Goal: Task Accomplishment & Management: Complete application form

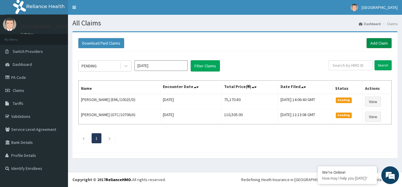
click at [378, 41] on link "Add Claim" at bounding box center [379, 43] width 25 height 10
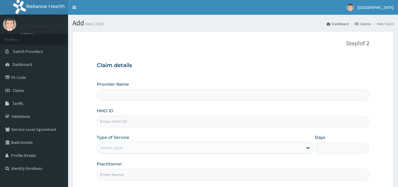
type input "[GEOGRAPHIC_DATA]"
click at [131, 123] on input "HMO ID" at bounding box center [233, 122] width 272 height 12
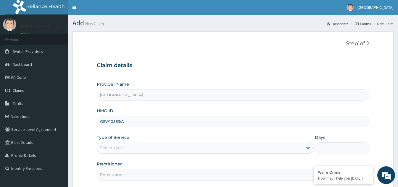
type input "GSV/10583/A"
click at [132, 149] on div "Select type" at bounding box center [200, 147] width 206 height 9
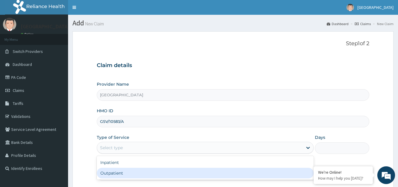
click at [116, 177] on div "Outpatient" at bounding box center [205, 173] width 217 height 11
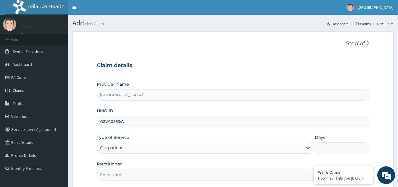
type input "1"
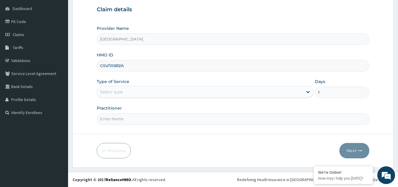
click at [141, 95] on div "Select type" at bounding box center [200, 91] width 206 height 9
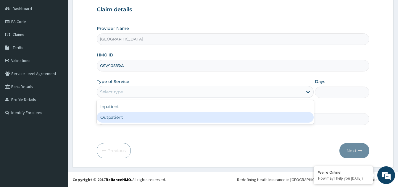
click at [126, 117] on div "Outpatient" at bounding box center [205, 117] width 217 height 11
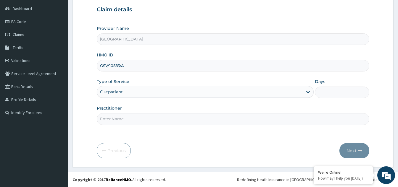
click at [133, 122] on input "Practitioner" at bounding box center [233, 119] width 272 height 12
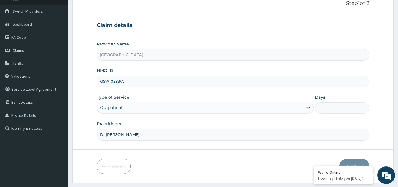
scroll to position [56, 0]
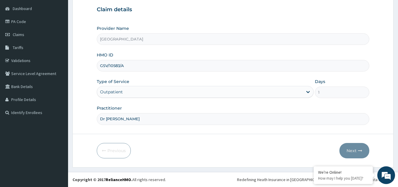
type input "Dr [PERSON_NAME]"
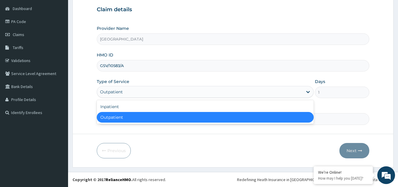
click at [125, 93] on div "Outpatient" at bounding box center [200, 91] width 206 height 9
click at [112, 116] on div "Outpatient" at bounding box center [205, 117] width 217 height 11
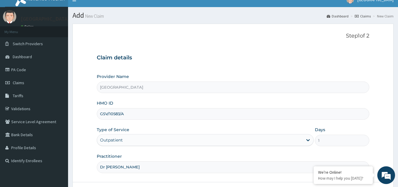
scroll to position [0, 0]
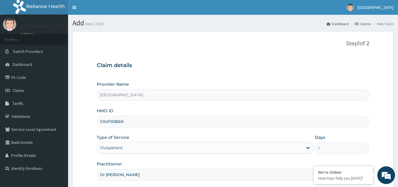
click at [116, 120] on input "GSV/10583/A" at bounding box center [233, 122] width 272 height 12
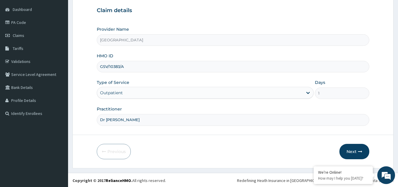
scroll to position [56, 0]
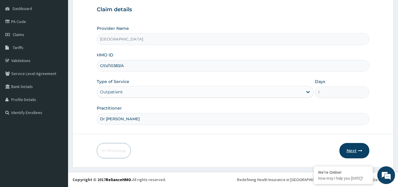
type input "GSV/10383/A"
click at [348, 150] on button "Next" at bounding box center [354, 150] width 30 height 15
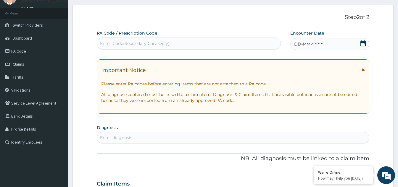
scroll to position [0, 0]
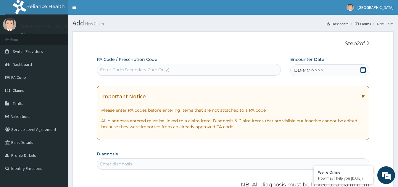
click at [361, 69] on icon at bounding box center [362, 70] width 5 height 6
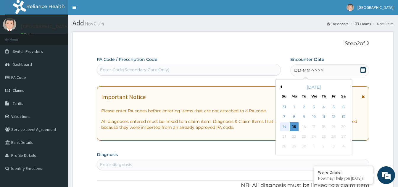
click at [282, 126] on div "14" at bounding box center [284, 126] width 9 height 9
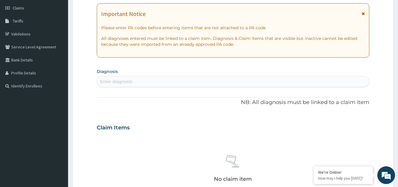
scroll to position [118, 0]
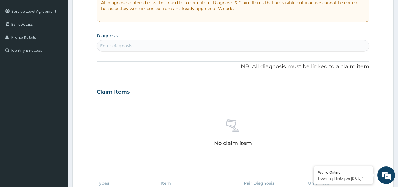
click at [138, 43] on div "Enter diagnosis" at bounding box center [233, 45] width 272 height 9
type input ","
type input "MALARIA"
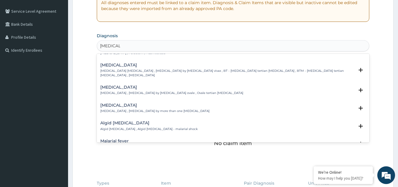
scroll to position [0, 0]
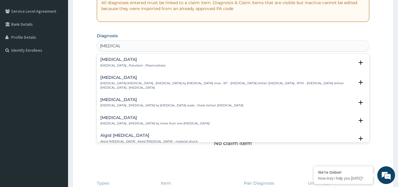
click at [118, 64] on p "Malaria , Paludism , Plasmodiosis" at bounding box center [132, 66] width 65 height 4
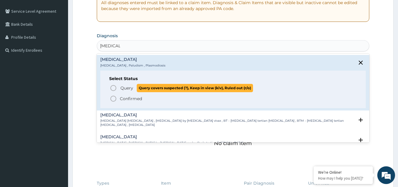
click at [112, 88] on icon "status option query" at bounding box center [113, 88] width 7 height 7
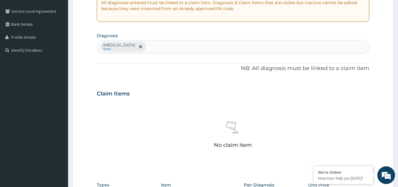
click at [135, 46] on div "Malaria Query" at bounding box center [233, 47] width 272 height 12
type input "U"
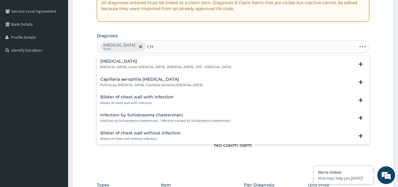
type input "C"
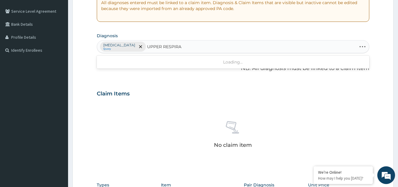
type input "UPPER RESPIRAT"
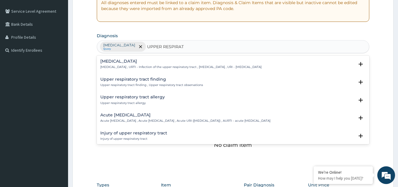
click at [144, 63] on h4 "Upper respiratory infection" at bounding box center [180, 61] width 161 height 4
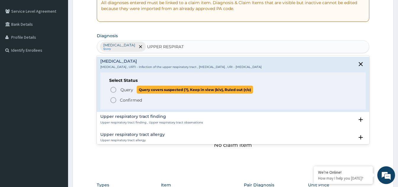
click at [112, 89] on icon "status option query" at bounding box center [113, 89] width 7 height 7
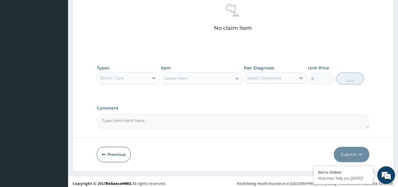
scroll to position [239, 0]
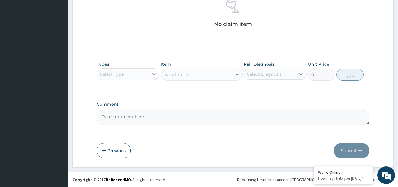
click at [153, 75] on icon at bounding box center [154, 74] width 4 height 2
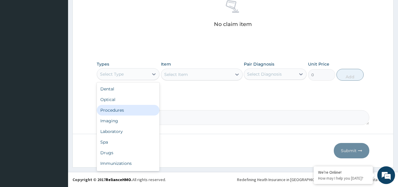
click at [128, 109] on div "Procedures" at bounding box center [128, 110] width 63 height 11
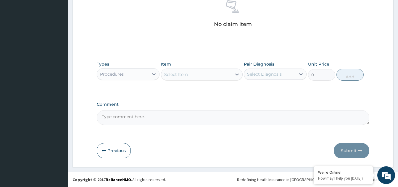
click at [213, 77] on div "Select Item" at bounding box center [196, 74] width 70 height 9
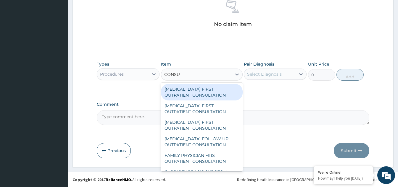
type input "CONSUL"
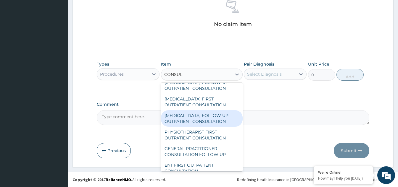
scroll to position [207, 0]
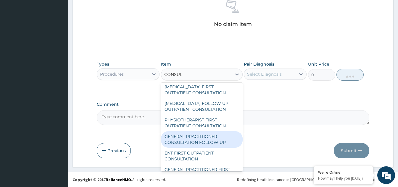
click at [204, 146] on div "GENERAL PRACTITIONER CONSULTATION FOLLOW UP" at bounding box center [202, 139] width 82 height 17
type input "1875"
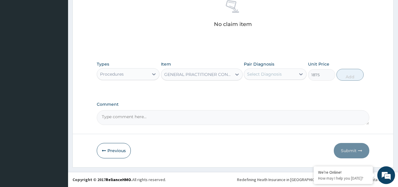
click at [270, 75] on div "Select Diagnosis" at bounding box center [264, 74] width 35 height 6
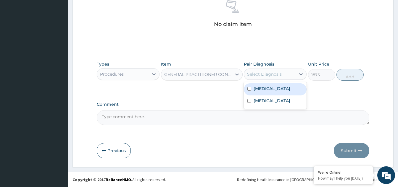
click at [248, 89] on input "checkbox" at bounding box center [249, 89] width 4 height 4
checkbox input "true"
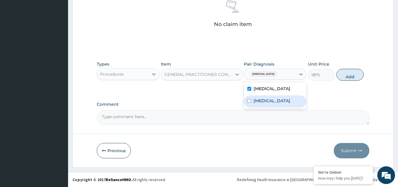
click at [248, 103] on input "checkbox" at bounding box center [249, 101] width 4 height 4
checkbox input "true"
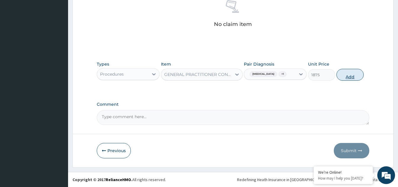
click at [340, 77] on button "Add" at bounding box center [349, 75] width 27 height 12
type input "0"
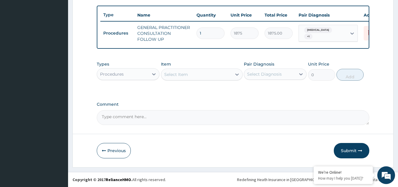
scroll to position [219, 0]
click at [148, 75] on div "Procedures" at bounding box center [122, 74] width 51 height 9
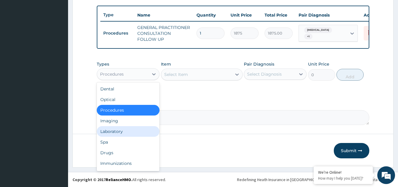
click at [119, 132] on div "Laboratory" at bounding box center [128, 131] width 63 height 11
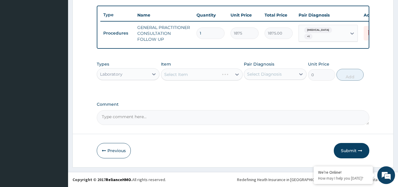
click at [216, 71] on div "Select Item" at bounding box center [202, 75] width 82 height 12
click at [204, 75] on div "Select Item" at bounding box center [196, 74] width 70 height 9
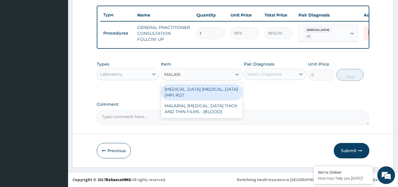
type input "MALARIA"
click at [198, 90] on div "MALARIA PARASITE (MP) RDT" at bounding box center [202, 92] width 82 height 17
type input "2000"
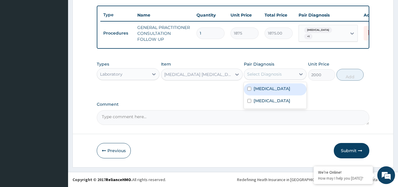
click at [274, 76] on div "Select Diagnosis" at bounding box center [264, 74] width 35 height 6
click at [247, 88] on input "checkbox" at bounding box center [249, 89] width 4 height 4
checkbox input "true"
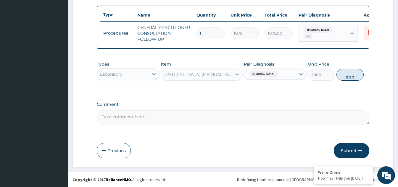
click at [342, 76] on button "Add" at bounding box center [349, 75] width 27 height 12
type input "0"
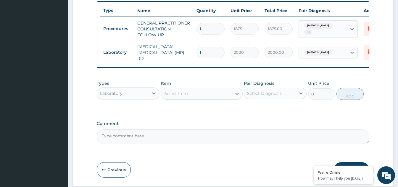
click at [193, 93] on div "Select Item" at bounding box center [196, 93] width 70 height 9
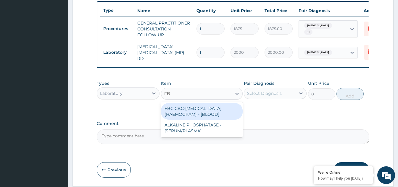
type input "FBC"
click at [184, 114] on div "FBC CBC-COMPLETE BLOOD COUNT (HAEMOGRAM) - [BLOOD]" at bounding box center [202, 111] width 82 height 17
type input "5000"
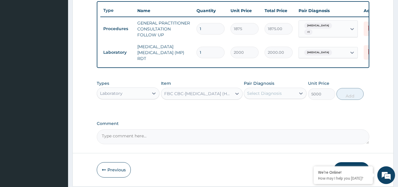
click at [269, 96] on div "Select Diagnosis" at bounding box center [264, 94] width 35 height 6
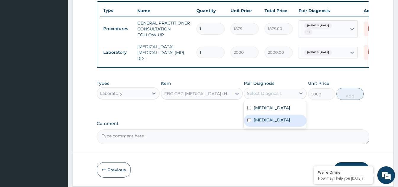
click at [251, 122] on input "checkbox" at bounding box center [249, 120] width 4 height 4
checkbox input "true"
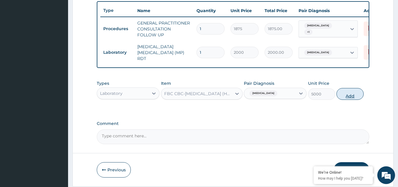
click at [348, 98] on button "Add" at bounding box center [349, 94] width 27 height 12
type input "0"
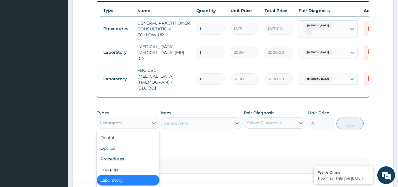
click at [128, 125] on div "Laboratory" at bounding box center [122, 122] width 51 height 9
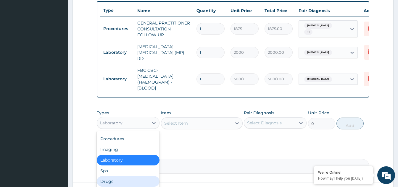
click at [104, 185] on div "Drugs" at bounding box center [128, 181] width 63 height 11
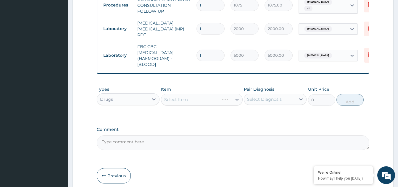
scroll to position [269, 0]
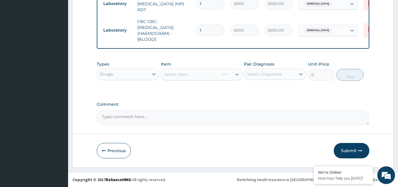
click at [214, 75] on div "Select Item" at bounding box center [202, 75] width 82 height 12
click at [237, 70] on div "Select Item" at bounding box center [202, 75] width 82 height 12
click at [232, 76] on div at bounding box center [237, 74] width 11 height 11
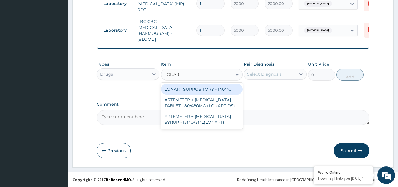
type input "LONART"
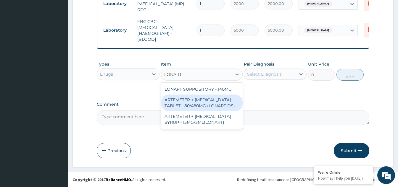
click at [189, 101] on div "ARTEMETER + LUMEFANTRINE TABLET - 80/480MG (LONART DS)" at bounding box center [202, 103] width 82 height 17
type input "588"
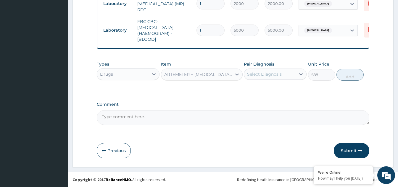
click at [293, 73] on div "Select Diagnosis" at bounding box center [269, 74] width 51 height 9
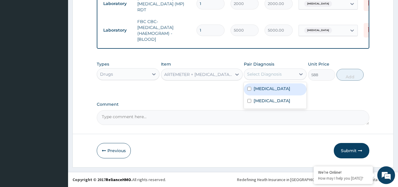
click at [250, 88] on input "checkbox" at bounding box center [249, 89] width 4 height 4
checkbox input "true"
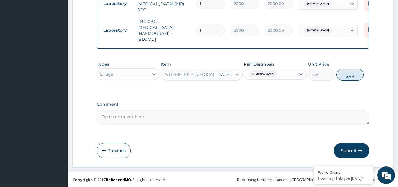
click at [341, 76] on button "Add" at bounding box center [349, 75] width 27 height 12
type input "0"
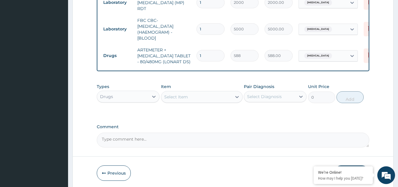
drag, startPoint x: 204, startPoint y: 55, endPoint x: 199, endPoint y: 54, distance: 5.4
click at [199, 54] on input "1" at bounding box center [210, 56] width 28 height 12
type input "6"
type input "3528.00"
type input "6"
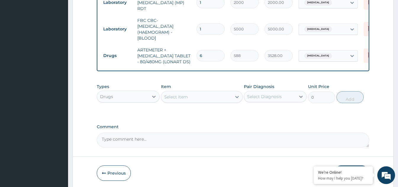
click at [188, 97] on div "Select Item" at bounding box center [196, 96] width 70 height 9
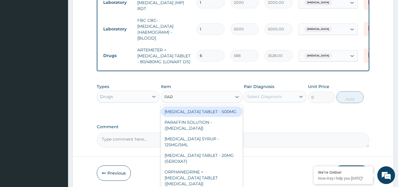
type input "PARA"
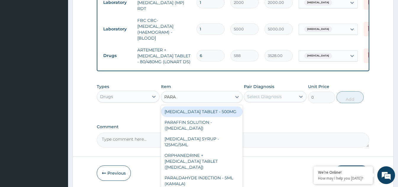
click at [185, 110] on div "[MEDICAL_DATA] TABLET - 500MG" at bounding box center [202, 111] width 82 height 11
type input "33.599999999999994"
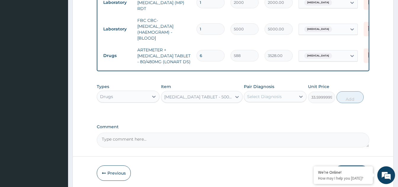
click at [274, 95] on div "Select Diagnosis" at bounding box center [264, 97] width 35 height 6
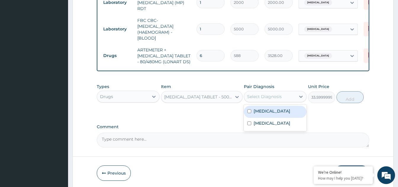
drag, startPoint x: 250, startPoint y: 112, endPoint x: 312, endPoint y: 112, distance: 61.8
click at [251, 112] on input "checkbox" at bounding box center [249, 111] width 4 height 4
checkbox input "true"
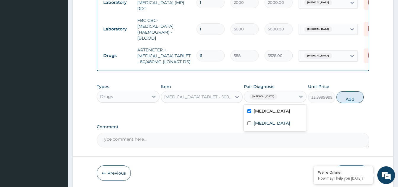
click at [349, 101] on button "Add" at bounding box center [349, 97] width 27 height 12
type input "0"
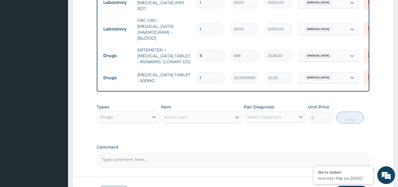
type input "18"
type input "604.80"
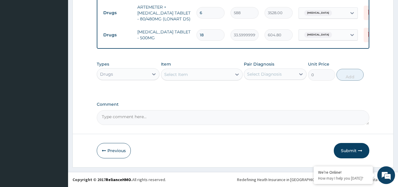
scroll to position [313, 0]
type input "18"
click at [183, 75] on div "Select Item" at bounding box center [176, 75] width 24 height 6
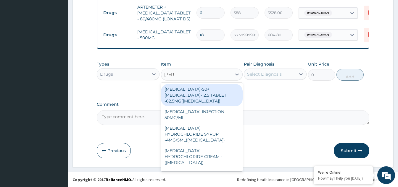
type input "LORAT"
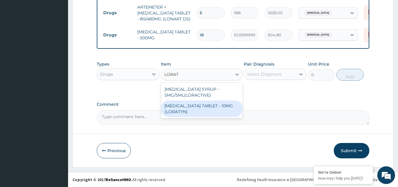
click at [190, 103] on div "[MEDICAL_DATA] TABLET - 10MG (LORATYN)" at bounding box center [202, 109] width 82 height 17
type input "98"
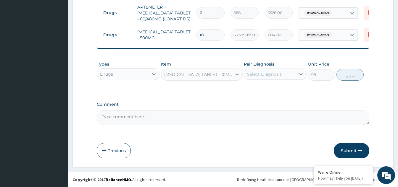
click at [283, 72] on div "Select Diagnosis" at bounding box center [269, 74] width 51 height 9
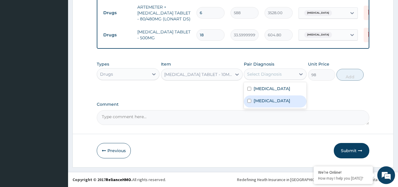
click at [248, 102] on input "checkbox" at bounding box center [249, 101] width 4 height 4
checkbox input "true"
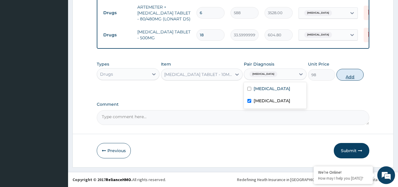
click at [351, 76] on button "Add" at bounding box center [349, 75] width 27 height 12
type input "0"
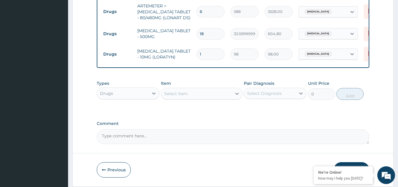
type input "10"
type input "980.00"
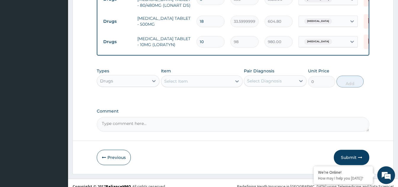
scroll to position [333, 0]
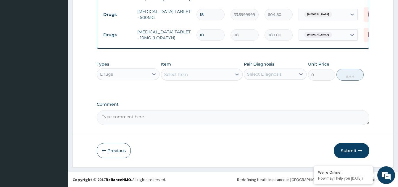
type input "10"
click at [190, 74] on div "Select Item" at bounding box center [196, 74] width 70 height 9
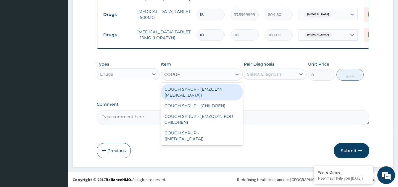
type input "COUGH"
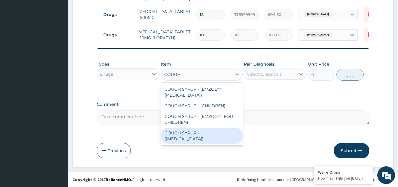
click at [198, 135] on div "COUGH SYRUP - ([MEDICAL_DATA])" at bounding box center [202, 136] width 82 height 17
type input "1120"
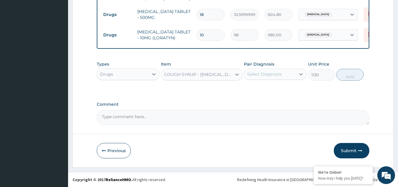
click at [264, 79] on div "Select Diagnosis" at bounding box center [269, 74] width 51 height 9
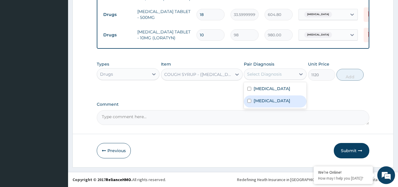
click at [250, 103] on input "checkbox" at bounding box center [249, 101] width 4 height 4
checkbox input "true"
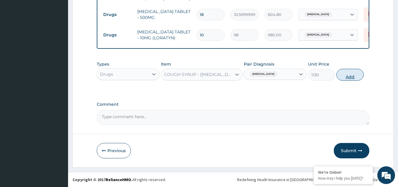
click at [354, 77] on button "Add" at bounding box center [349, 75] width 27 height 12
type input "0"
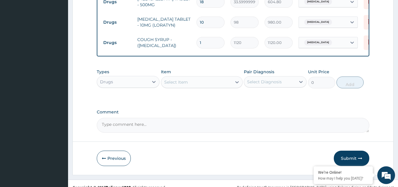
scroll to position [354, 0]
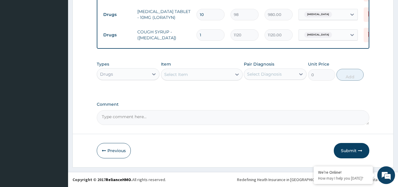
click at [216, 71] on div "Select Item" at bounding box center [196, 74] width 70 height 9
type input "AMOXIC"
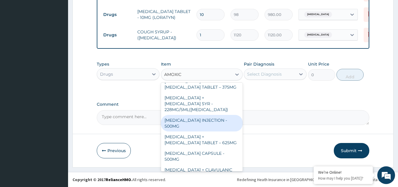
scroll to position [59, 0]
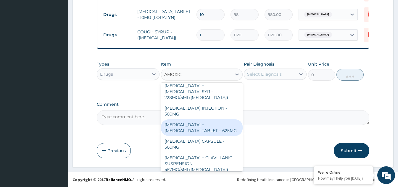
click at [196, 128] on div "AMOXICILLIN + CLAVULANIC ACID TABLET – 625MG" at bounding box center [202, 128] width 82 height 17
type input "420"
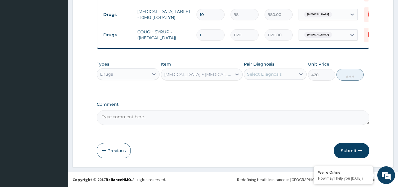
click at [273, 75] on div "Select Diagnosis" at bounding box center [264, 74] width 35 height 6
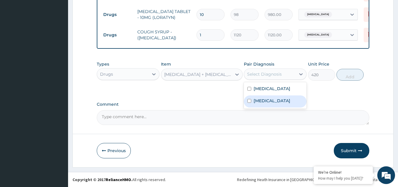
click at [247, 103] on input "checkbox" at bounding box center [249, 101] width 4 height 4
checkbox input "true"
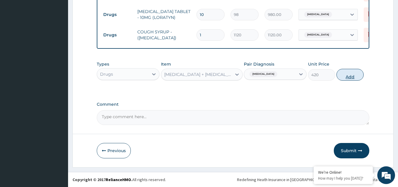
click at [341, 78] on button "Add" at bounding box center [349, 75] width 27 height 12
type input "0"
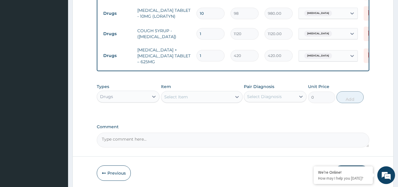
type input "10"
type input "4200.00"
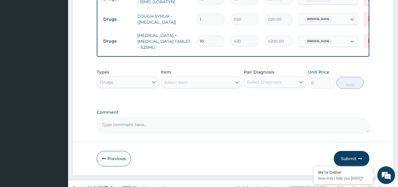
scroll to position [377, 0]
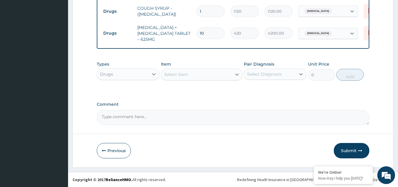
type input "10"
click at [346, 152] on button "Submit" at bounding box center [351, 150] width 35 height 15
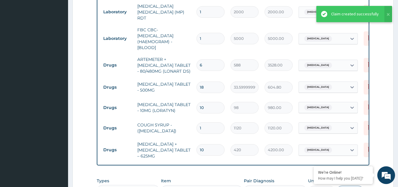
scroll to position [259, 0]
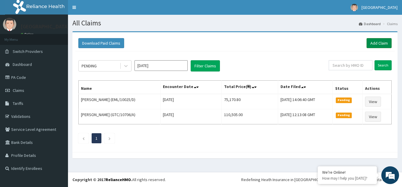
click at [379, 41] on link "Add Claim" at bounding box center [379, 43] width 25 height 10
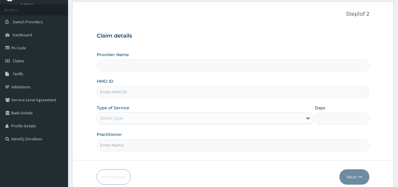
click at [144, 93] on input "HMO ID" at bounding box center [233, 92] width 272 height 12
type input "Bakor Medical centre"
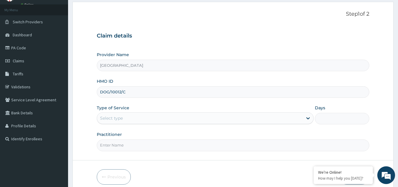
type input "DOG/10012/C"
click at [145, 121] on div "Select type" at bounding box center [200, 118] width 206 height 9
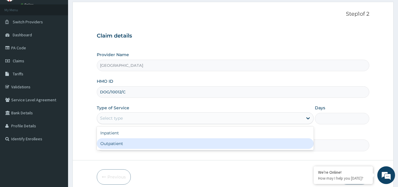
click at [126, 145] on div "Outpatient" at bounding box center [205, 143] width 217 height 11
type input "1"
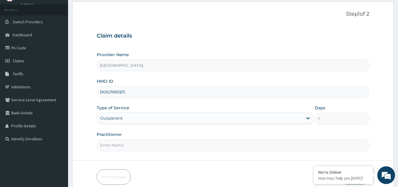
click at [125, 146] on input "Practitioner" at bounding box center [233, 146] width 272 height 12
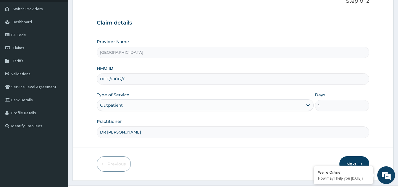
scroll to position [56, 0]
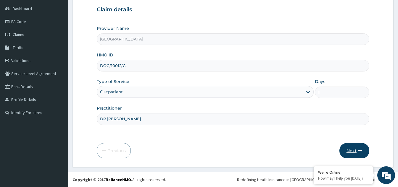
type input "DR IGBAM"
click at [354, 150] on button "Next" at bounding box center [354, 150] width 30 height 15
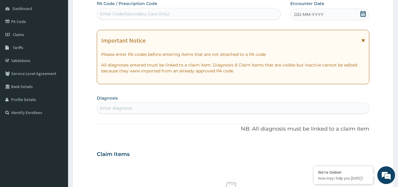
click at [361, 15] on icon at bounding box center [363, 14] width 6 height 6
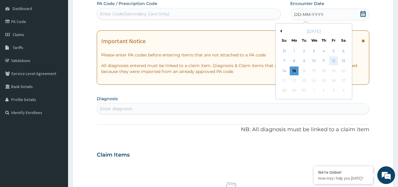
click at [331, 61] on div "12" at bounding box center [333, 61] width 9 height 9
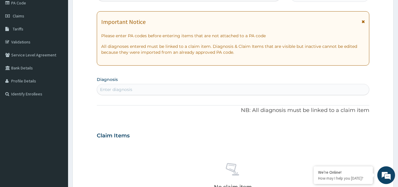
scroll to position [85, 0]
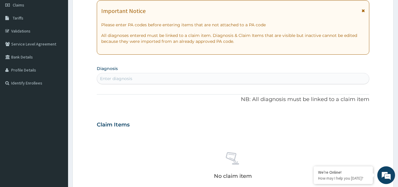
click at [136, 80] on div "Enter diagnosis" at bounding box center [233, 78] width 272 height 9
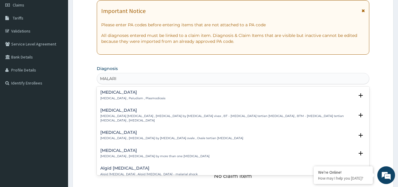
type input "MALARIA"
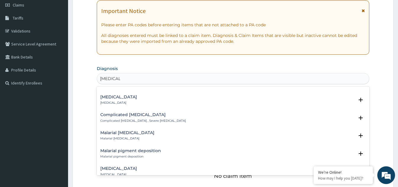
scroll to position [266, 0]
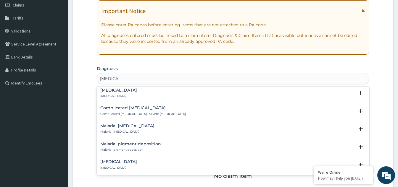
click at [124, 112] on p "Complicated malaria , Severe malaria" at bounding box center [142, 114] width 85 height 4
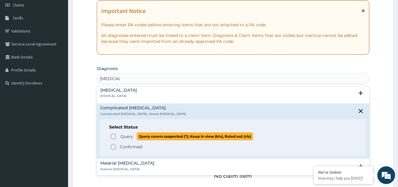
click at [114, 133] on icon "status option query" at bounding box center [113, 136] width 7 height 7
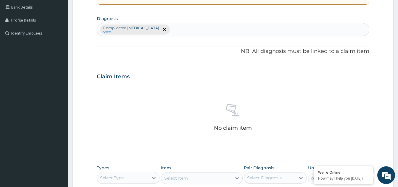
scroll to position [145, 0]
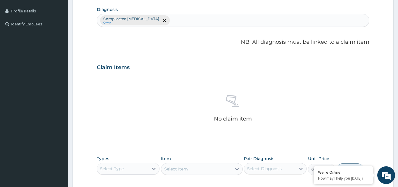
click at [156, 20] on div "Complicated malaria Query" at bounding box center [233, 20] width 272 height 12
type input "SEPSIS"
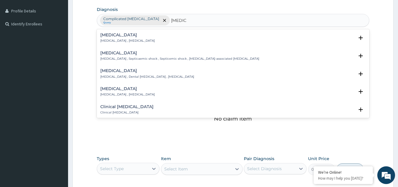
click at [106, 41] on p "Systemic infection , Sepsis" at bounding box center [127, 41] width 54 height 4
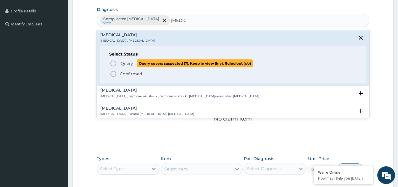
click at [112, 65] on circle "status option query" at bounding box center [113, 63] width 5 height 5
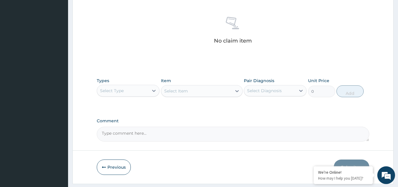
scroll to position [233, 0]
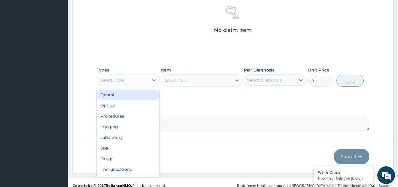
click at [147, 83] on div "Select Type" at bounding box center [122, 79] width 51 height 9
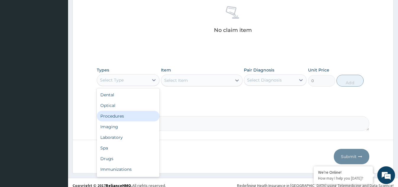
drag, startPoint x: 125, startPoint y: 116, endPoint x: 177, endPoint y: 101, distance: 54.4
click at [127, 115] on div "Procedures" at bounding box center [128, 116] width 63 height 11
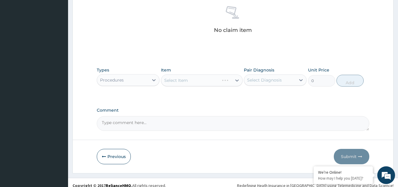
scroll to position [239, 0]
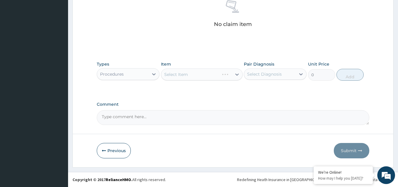
click at [222, 75] on div "Select Item" at bounding box center [202, 75] width 82 height 12
click at [210, 75] on div "Select Item" at bounding box center [196, 74] width 70 height 9
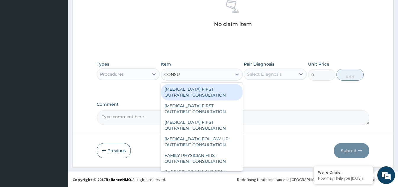
type input "CONSUL"
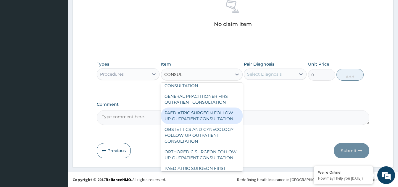
scroll to position [270, 0]
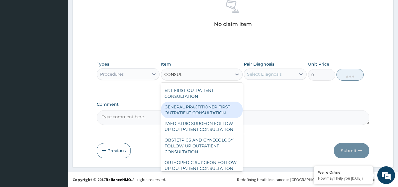
click at [180, 115] on div "GENERAL PRACTITIONER FIRST OUTPATIENT CONSULTATION" at bounding box center [202, 110] width 82 height 17
type input "3750"
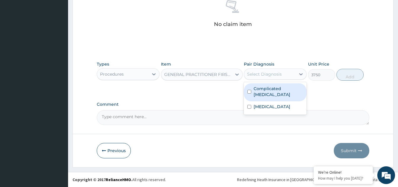
click at [274, 78] on div "Select Diagnosis" at bounding box center [269, 74] width 51 height 9
click at [247, 91] on div "Complicated [MEDICAL_DATA]" at bounding box center [275, 92] width 63 height 18
checkbox input "true"
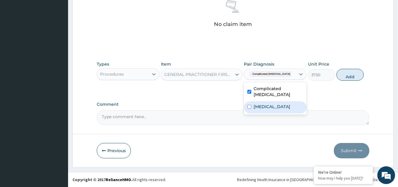
click at [248, 105] on input "checkbox" at bounding box center [249, 107] width 4 height 4
checkbox input "true"
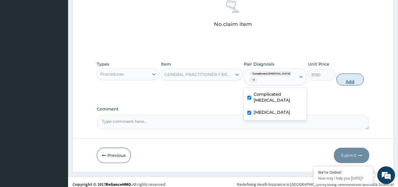
click at [350, 82] on button "Add" at bounding box center [349, 80] width 27 height 12
type input "0"
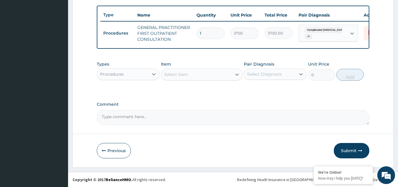
scroll to position [219, 0]
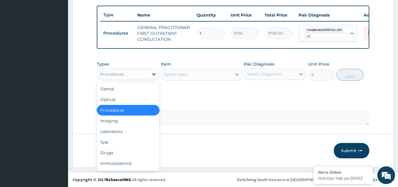
click at [155, 72] on icon at bounding box center [154, 74] width 6 height 6
drag, startPoint x: 117, startPoint y: 133, endPoint x: 146, endPoint y: 124, distance: 30.2
click at [120, 132] on div "Laboratory" at bounding box center [128, 131] width 63 height 11
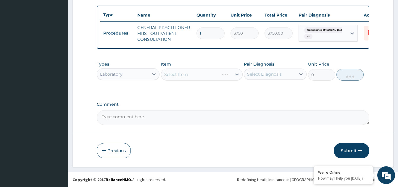
click at [195, 78] on div "Select Item" at bounding box center [202, 75] width 82 height 12
click at [197, 75] on div "Select Item" at bounding box center [196, 74] width 70 height 9
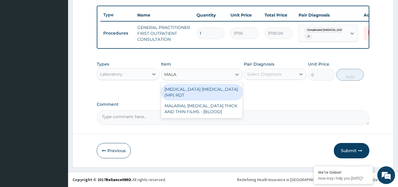
type input "MALAR"
click at [197, 91] on div "MALARIA PARASITE (MP) RDT" at bounding box center [202, 92] width 82 height 17
type input "2000"
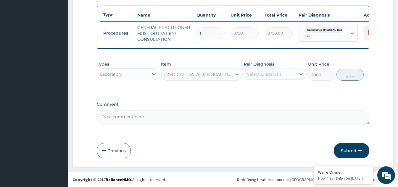
click at [270, 75] on div "Select Diagnosis" at bounding box center [264, 74] width 35 height 6
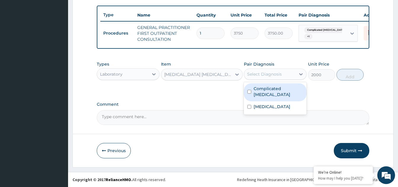
click at [248, 90] on input "checkbox" at bounding box center [249, 92] width 4 height 4
checkbox input "true"
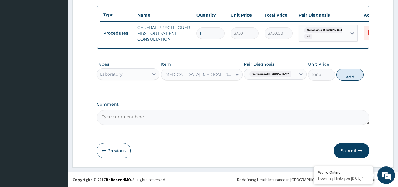
click at [356, 77] on button "Add" at bounding box center [349, 75] width 27 height 12
type input "0"
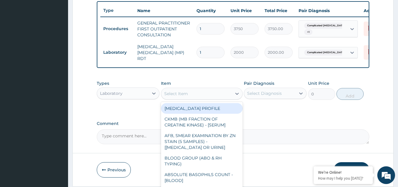
click at [223, 96] on div "Select Item" at bounding box center [196, 93] width 70 height 9
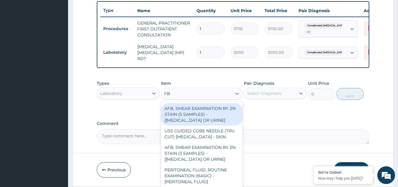
type input "FBC"
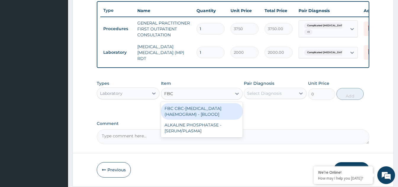
click at [207, 114] on div "FBC CBC-COMPLETE BLOOD COUNT (HAEMOGRAM) - [BLOOD]" at bounding box center [202, 111] width 82 height 17
type input "5000"
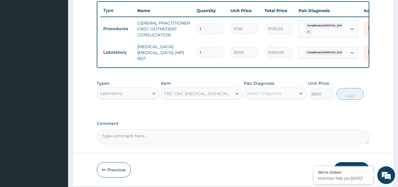
click at [295, 93] on div "Select Diagnosis" at bounding box center [269, 93] width 51 height 9
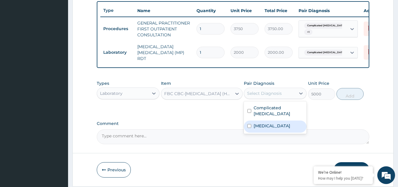
click at [249, 124] on input "checkbox" at bounding box center [249, 126] width 4 height 4
checkbox input "true"
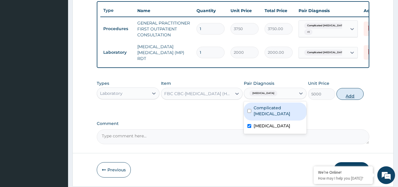
click at [351, 98] on button "Add" at bounding box center [349, 94] width 27 height 12
type input "0"
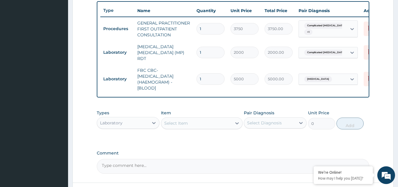
click at [141, 124] on div "Laboratory" at bounding box center [122, 122] width 51 height 9
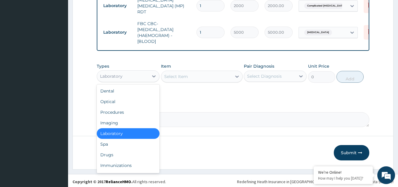
scroll to position [269, 0]
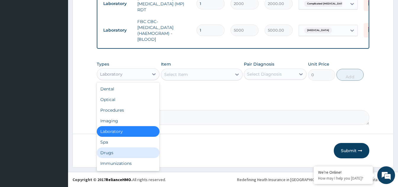
click at [108, 152] on div "Drugs" at bounding box center [128, 153] width 63 height 11
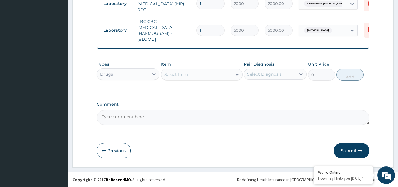
click at [217, 75] on div "Select Item" at bounding box center [196, 74] width 70 height 9
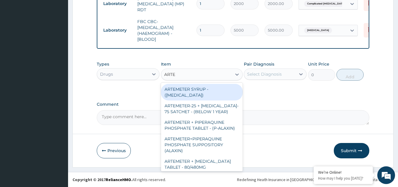
type input "ARTEM"
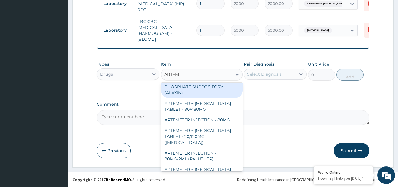
scroll to position [59, 0]
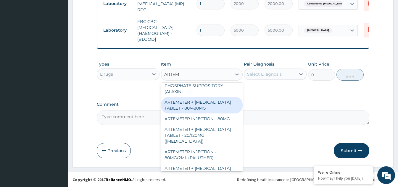
click at [198, 109] on div "ARTEMETER + LUMEFANTRINE TABLET - 80/480MG" at bounding box center [202, 105] width 82 height 17
type input "364"
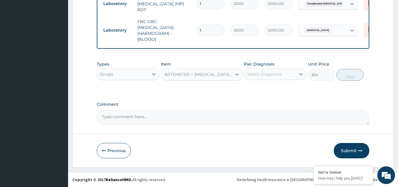
click at [229, 70] on div "ARTEMETER + LUMEFANTRINE TABLET - 80/480MG" at bounding box center [196, 74] width 70 height 9
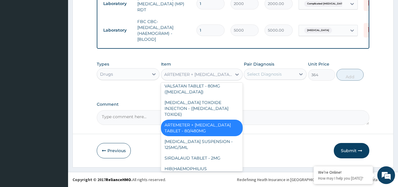
scroll to position [2933, 0]
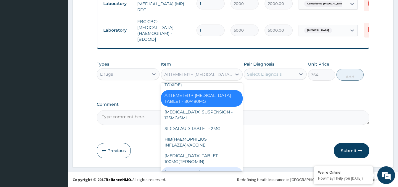
click at [175, 74] on div "ARTEMETER + LUMEFANTRINE TABLET - 80/480MG" at bounding box center [198, 75] width 68 height 6
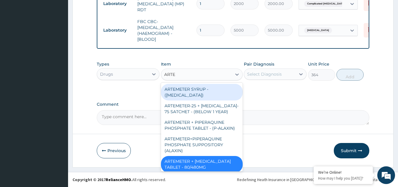
type input "ARTEM"
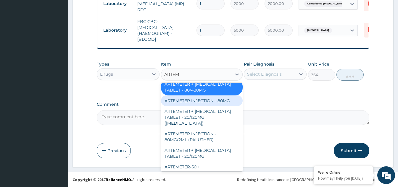
scroll to position [89, 0]
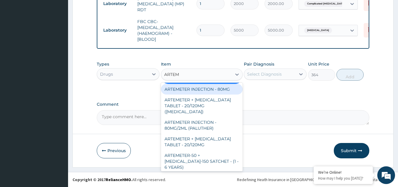
click at [204, 95] on div "ARTEMETER INJECTION - 80MG" at bounding box center [202, 89] width 82 height 11
type input "475.99999999999994"
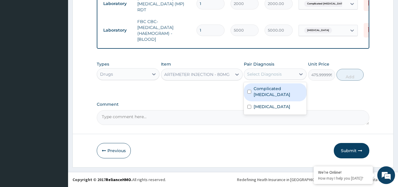
click at [263, 75] on div "Select Diagnosis" at bounding box center [264, 74] width 35 height 6
click at [249, 90] on input "checkbox" at bounding box center [249, 92] width 4 height 4
checkbox input "true"
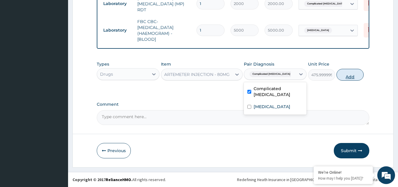
click at [348, 77] on button "Add" at bounding box center [349, 75] width 27 height 12
type input "0"
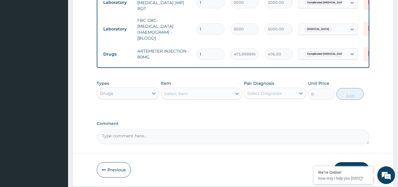
drag, startPoint x: 200, startPoint y: 51, endPoint x: 195, endPoint y: 51, distance: 5.1
click at [195, 51] on td "1" at bounding box center [210, 54] width 34 height 17
type input "6"
type input "2856.00"
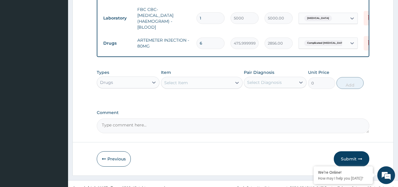
scroll to position [289, 0]
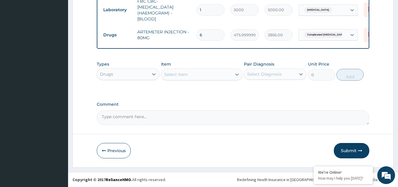
type input "6"
click at [187, 77] on div "Select Item" at bounding box center [176, 75] width 24 height 6
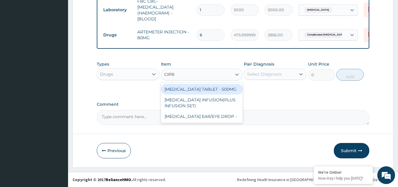
type input "CIPRO"
click at [190, 88] on div "CIPROFLOXACIN TABLET - 500MG" at bounding box center [202, 89] width 82 height 11
type input "196"
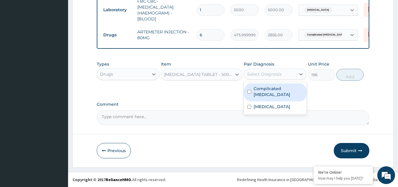
click at [288, 77] on div "Select Diagnosis" at bounding box center [269, 74] width 51 height 9
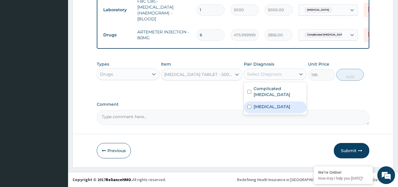
click at [249, 105] on input "checkbox" at bounding box center [249, 107] width 4 height 4
checkbox input "true"
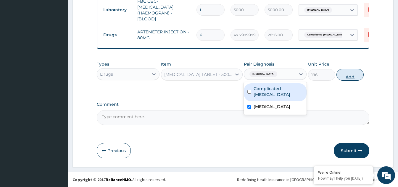
click at [355, 78] on button "Add" at bounding box center [349, 75] width 27 height 12
type input "0"
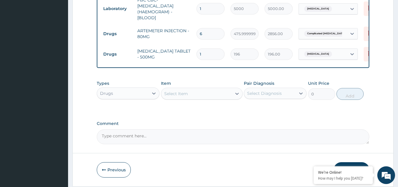
type input "10"
type input "1960.00"
type input "10"
click at [364, 49] on icon at bounding box center [370, 54] width 13 height 14
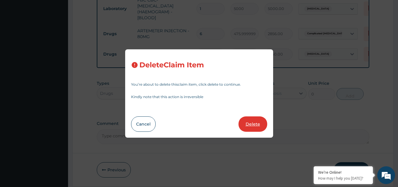
click at [254, 123] on button "Delete" at bounding box center [252, 124] width 29 height 15
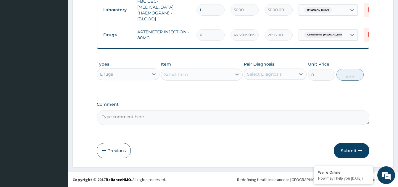
click at [210, 75] on div "Select Item" at bounding box center [196, 74] width 70 height 9
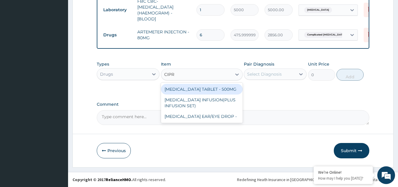
type input "CIPRO"
click at [190, 89] on div "CIPROFLOXACIN TABLET - 500MG" at bounding box center [202, 89] width 82 height 11
type input "196"
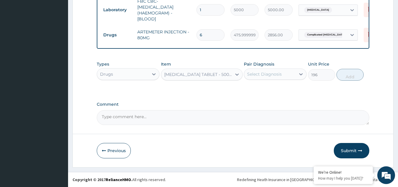
click at [260, 71] on div "Select Diagnosis" at bounding box center [264, 74] width 35 height 6
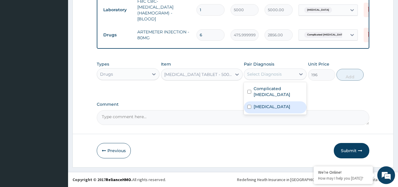
click at [249, 101] on div "Sepsis" at bounding box center [275, 107] width 63 height 12
checkbox input "true"
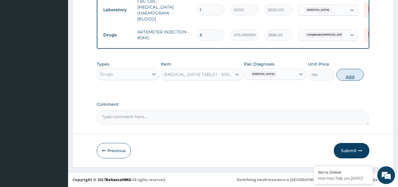
click at [348, 77] on button "Add" at bounding box center [349, 75] width 27 height 12
type input "0"
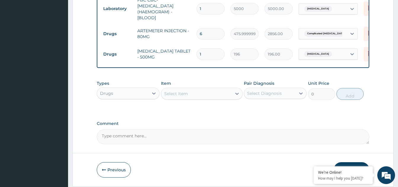
type input "0.00"
type input "5"
type input "980.00"
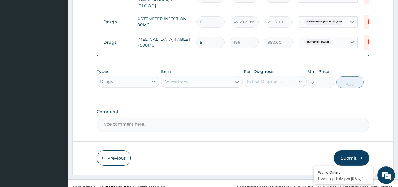
scroll to position [310, 0]
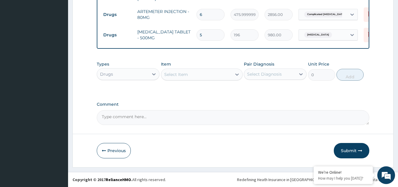
type input "5"
click at [179, 74] on div "Select Item" at bounding box center [176, 75] width 24 height 6
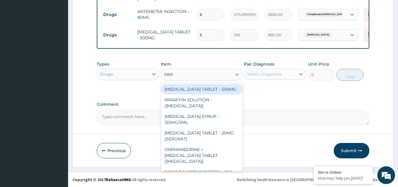
type input "PARA"
click at [200, 89] on div "PARACETAMOL TABLET - 500MG" at bounding box center [202, 89] width 82 height 11
type input "33.599999999999994"
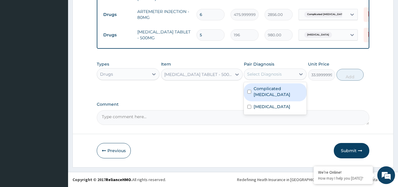
click at [275, 78] on div "Select Diagnosis" at bounding box center [269, 74] width 51 height 9
click at [249, 90] on input "checkbox" at bounding box center [249, 92] width 4 height 4
checkbox input "true"
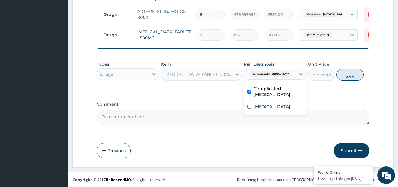
click at [344, 79] on button "Add" at bounding box center [349, 75] width 27 height 12
type input "0"
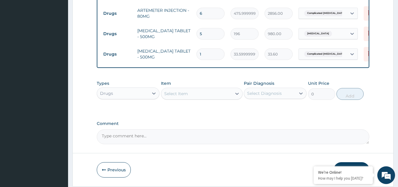
scroll to position [280, 0]
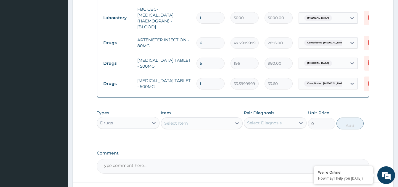
type input "0.00"
type input "1"
type input "33.60"
type input "10"
type input "336.00"
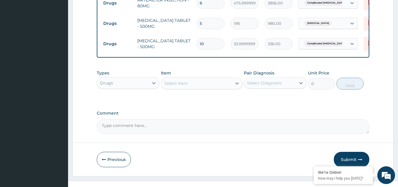
scroll to position [330, 0]
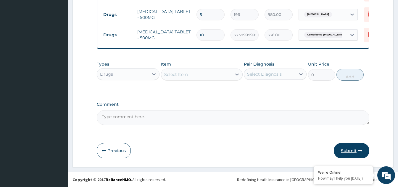
type input "10"
click at [346, 153] on button "Submit" at bounding box center [351, 150] width 35 height 15
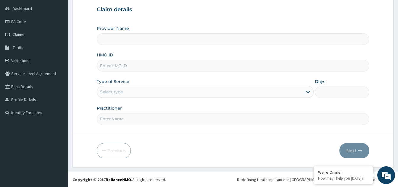
click at [144, 58] on div "HMO ID" at bounding box center [233, 62] width 272 height 20
click at [143, 66] on input "HMO ID" at bounding box center [233, 66] width 272 height 12
type input "eml/10016/a"
click at [159, 91] on div "Select type" at bounding box center [200, 91] width 206 height 9
click at [143, 90] on div "Select type" at bounding box center [200, 91] width 206 height 9
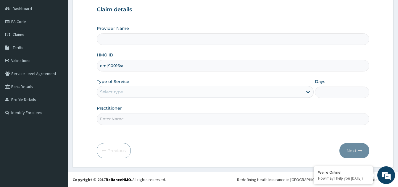
click at [143, 90] on div "Select type" at bounding box center [200, 91] width 206 height 9
click at [137, 90] on div "Select type" at bounding box center [200, 91] width 206 height 9
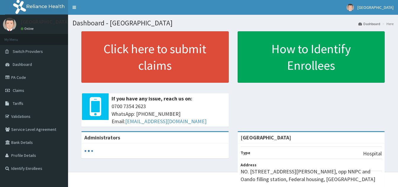
click at [18, 88] on span "Claims" at bounding box center [19, 90] width 12 height 5
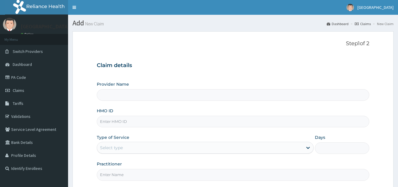
click at [122, 122] on input "HMO ID" at bounding box center [233, 122] width 272 height 12
type input "eml/"
type input "[GEOGRAPHIC_DATA]"
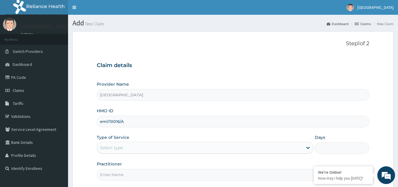
type input "eml/10016/A"
click at [133, 147] on div "Select type" at bounding box center [200, 147] width 206 height 9
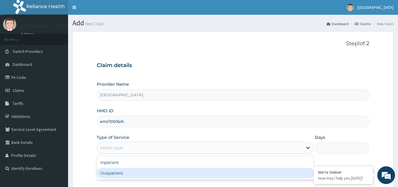
click at [125, 174] on div "Outpatient" at bounding box center [205, 173] width 217 height 11
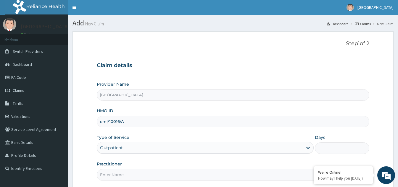
type input "1"
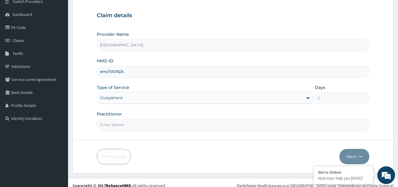
scroll to position [56, 0]
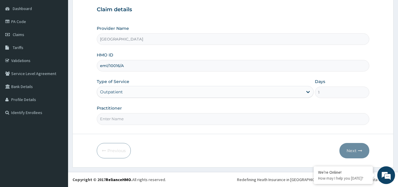
click at [134, 122] on input "Practitioner" at bounding box center [233, 119] width 272 height 12
type input "dr freedman"
click at [351, 150] on button "Next" at bounding box center [354, 150] width 30 height 15
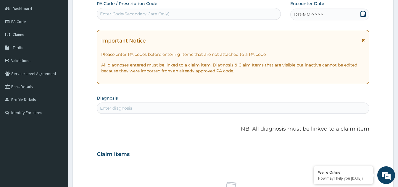
click at [362, 14] on icon at bounding box center [363, 14] width 6 height 6
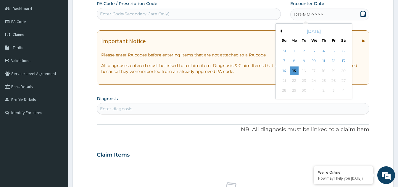
click at [333, 59] on div "12" at bounding box center [333, 61] width 9 height 9
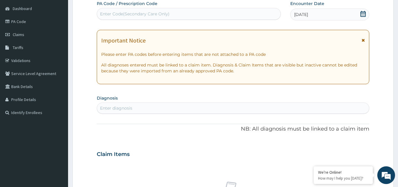
click at [146, 109] on div "Enter diagnosis" at bounding box center [233, 108] width 272 height 9
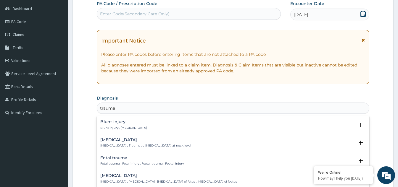
type input "trauma"
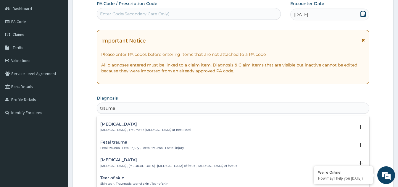
scroll to position [0, 0]
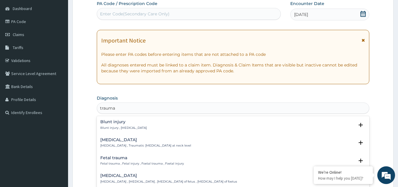
click at [135, 125] on div "Blunt injury Blunt injury , Blunt trauma" at bounding box center [123, 125] width 46 height 10
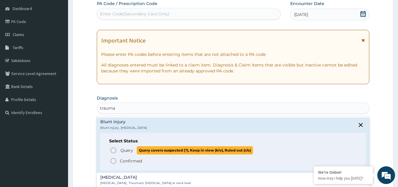
click at [112, 151] on icon "status option query" at bounding box center [113, 150] width 7 height 7
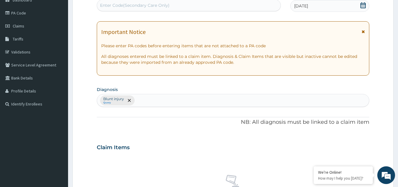
scroll to position [56, 0]
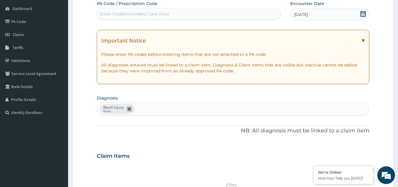
click at [132, 108] on span "remove selection option" at bounding box center [129, 108] width 5 height 5
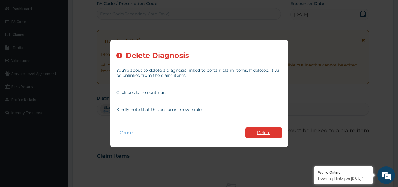
click at [266, 132] on button "Delete" at bounding box center [263, 133] width 37 height 11
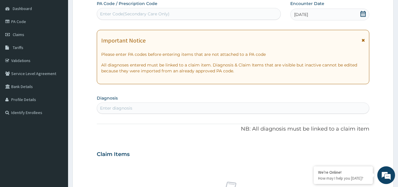
click at [128, 107] on div "Enter diagnosis" at bounding box center [116, 108] width 32 height 6
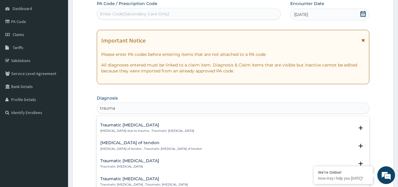
scroll to position [680, 0]
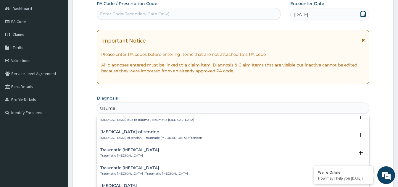
type input "trauma"
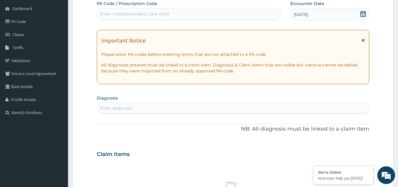
click at [134, 107] on div "Enter diagnosis" at bounding box center [233, 108] width 272 height 9
type input "trauma"
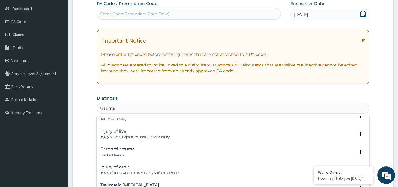
scroll to position [253, 0]
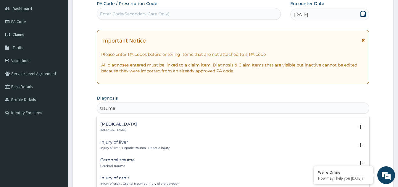
click at [123, 159] on div "Cerebral trauma Cerebral trauma" at bounding box center [117, 163] width 34 height 10
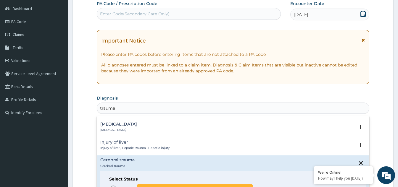
click at [114, 185] on icon "status option query" at bounding box center [113, 188] width 7 height 7
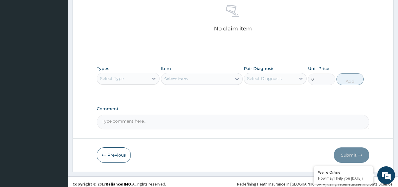
scroll to position [239, 0]
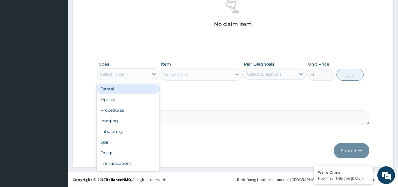
click at [148, 72] on div "Select Type" at bounding box center [122, 74] width 51 height 9
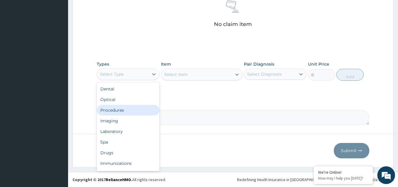
click at [124, 112] on div "Procedures" at bounding box center [128, 110] width 63 height 11
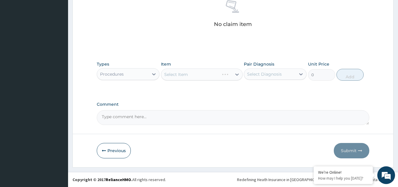
click at [194, 75] on div "Select Item" at bounding box center [202, 75] width 82 height 12
click at [230, 72] on div "Select Item" at bounding box center [202, 75] width 82 height 12
click at [226, 74] on div "Select Item" at bounding box center [196, 74] width 70 height 9
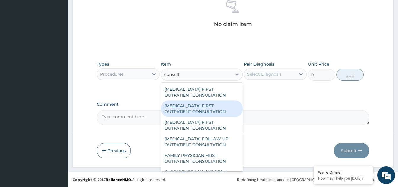
type input "consulta"
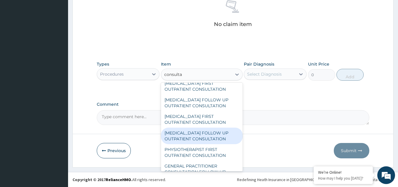
scroll to position [207, 0]
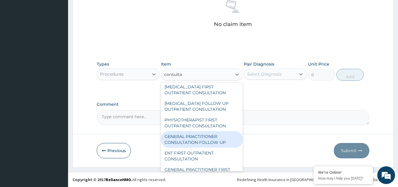
click at [181, 146] on div "GENERAL PRACTITIONER CONSULTATION FOLLOW UP" at bounding box center [202, 139] width 82 height 17
type input "1875"
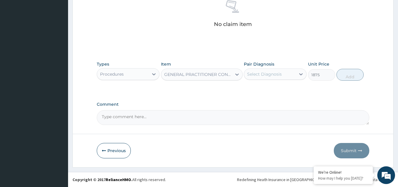
click at [284, 71] on div "Select Diagnosis" at bounding box center [269, 74] width 51 height 9
click at [250, 88] on input "checkbox" at bounding box center [249, 89] width 4 height 4
checkbox input "true"
click at [354, 77] on button "Add" at bounding box center [349, 75] width 27 height 12
type input "0"
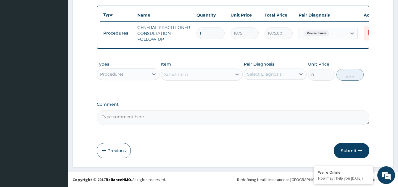
scroll to position [219, 0]
click at [144, 75] on div "Procedures" at bounding box center [122, 74] width 51 height 9
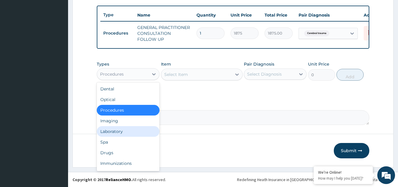
drag, startPoint x: 120, startPoint y: 130, endPoint x: 128, endPoint y: 128, distance: 8.9
click at [120, 130] on div "Laboratory" at bounding box center [128, 131] width 63 height 11
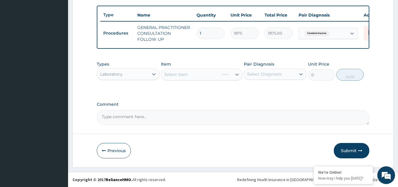
click at [216, 75] on div "Select Item" at bounding box center [202, 75] width 82 height 12
click at [153, 75] on icon at bounding box center [154, 74] width 4 height 2
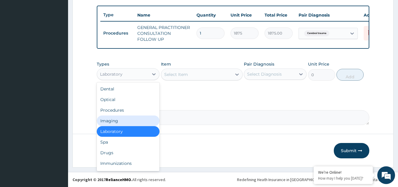
click at [117, 121] on div "Imaging" at bounding box center [128, 121] width 63 height 11
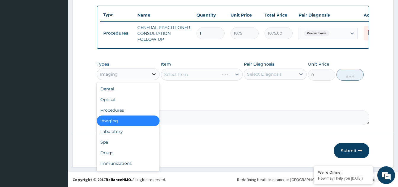
click at [154, 78] on div at bounding box center [154, 74] width 11 height 11
click at [111, 155] on div "Drugs" at bounding box center [128, 153] width 63 height 11
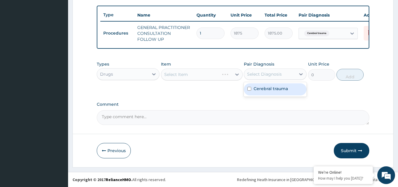
click at [261, 72] on div "Select Diagnosis" at bounding box center [264, 74] width 35 height 6
click at [224, 77] on div "Select Item" at bounding box center [202, 75] width 82 height 12
click at [225, 77] on div "Select Item" at bounding box center [202, 75] width 82 height 12
click at [234, 74] on icon at bounding box center [237, 75] width 6 height 6
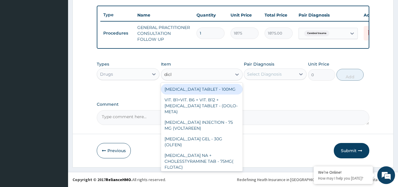
type input "diclo"
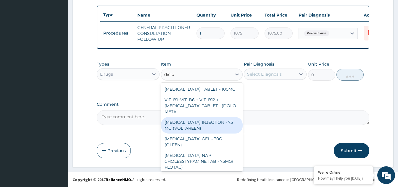
click at [193, 126] on div "DICLOFENAC INJECTION - 75 MG (VOLTAREEN)" at bounding box center [202, 125] width 82 height 17
type input "588"
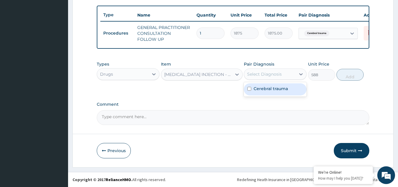
click at [281, 74] on div "Select Diagnosis" at bounding box center [264, 74] width 35 height 6
click at [250, 89] on input "checkbox" at bounding box center [249, 89] width 4 height 4
checkbox input "true"
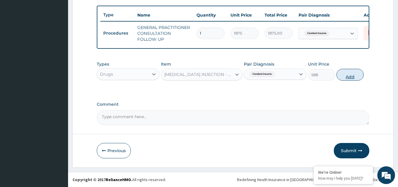
click at [348, 74] on button "Add" at bounding box center [349, 75] width 27 height 12
type input "0"
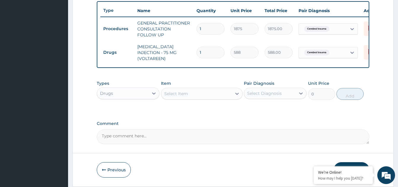
click at [180, 95] on div "Select Item" at bounding box center [176, 94] width 24 height 6
type input "roba"
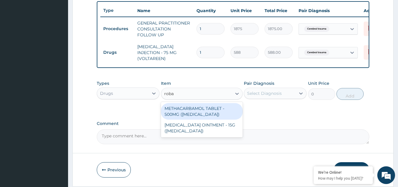
click at [189, 114] on div "METHACARBAMOL TABLET - 500MG (ROBAXIN)" at bounding box center [202, 111] width 82 height 17
type input "84"
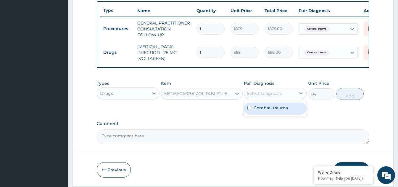
click at [255, 92] on div "Select Diagnosis" at bounding box center [264, 94] width 35 height 6
click at [248, 107] on div "Cerebral trauma" at bounding box center [275, 109] width 63 height 12
checkbox input "true"
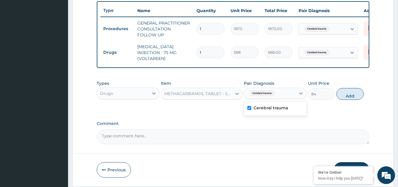
click at [354, 96] on button "Add" at bounding box center [349, 94] width 27 height 12
type input "0"
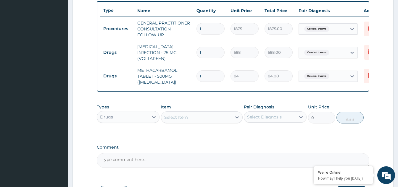
click at [210, 74] on input "1" at bounding box center [210, 76] width 28 height 12
type input "10"
type input "840.00"
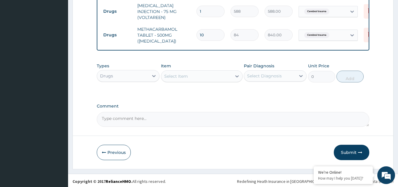
scroll to position [263, 0]
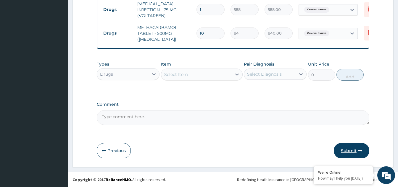
type input "10"
click at [347, 149] on button "Submit" at bounding box center [351, 150] width 35 height 15
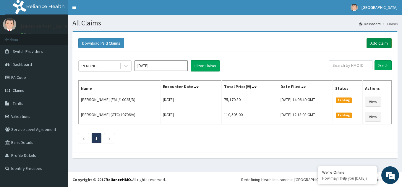
click at [375, 44] on link "Add Claim" at bounding box center [379, 43] width 25 height 10
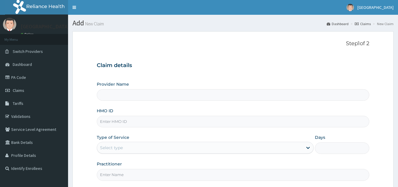
type input "[GEOGRAPHIC_DATA]"
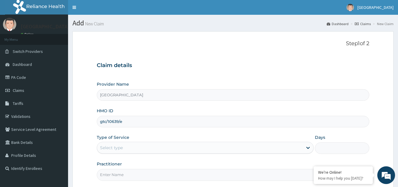
type input "gtc/10639/e"
click at [139, 145] on div "Select type" at bounding box center [200, 147] width 206 height 9
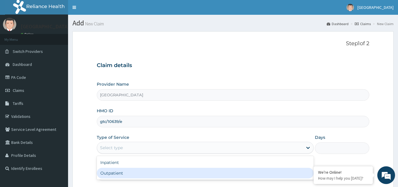
click at [129, 172] on div "Outpatient" at bounding box center [205, 173] width 217 height 11
type input "1"
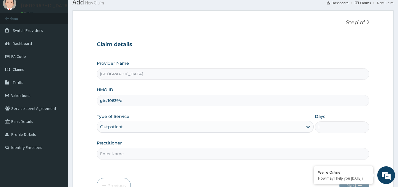
scroll to position [56, 0]
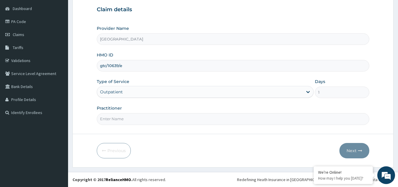
click at [141, 116] on input "Practitioner" at bounding box center [233, 119] width 272 height 12
type input "[PERSON_NAME]"
click at [351, 152] on button "Next" at bounding box center [354, 150] width 30 height 15
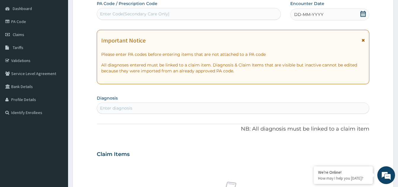
click at [363, 14] on icon at bounding box center [363, 14] width 6 height 6
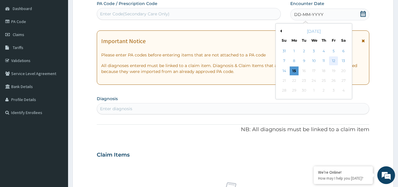
click at [332, 61] on div "12" at bounding box center [333, 61] width 9 height 9
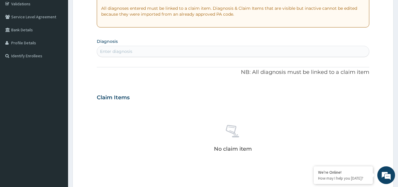
scroll to position [115, 0]
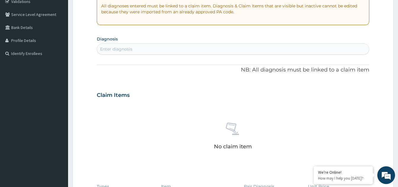
click at [146, 50] on div "Enter diagnosis" at bounding box center [233, 48] width 272 height 9
type input "malari"
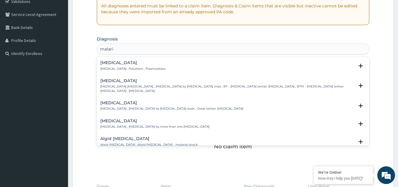
click at [129, 64] on h4 "[MEDICAL_DATA]" at bounding box center [132, 63] width 65 height 4
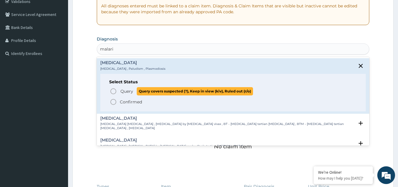
click at [114, 91] on icon "status option query" at bounding box center [113, 91] width 7 height 7
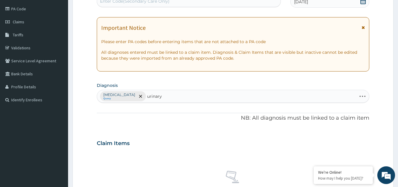
scroll to position [56, 0]
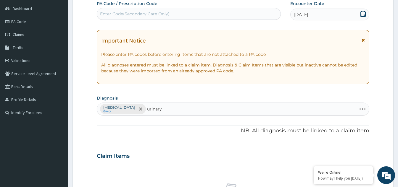
type input "urinary"
